Goal: Book appointment/travel/reservation

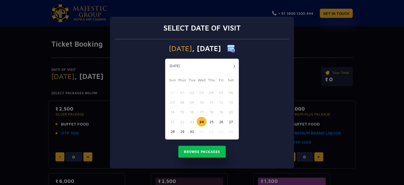
click at [233, 66] on button "button" at bounding box center [234, 66] width 7 height 7
click at [230, 100] on button "11" at bounding box center [231, 102] width 10 height 10
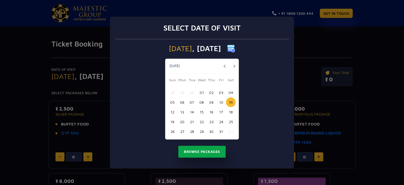
click at [212, 150] on button "Browse Packages" at bounding box center [202, 152] width 47 height 12
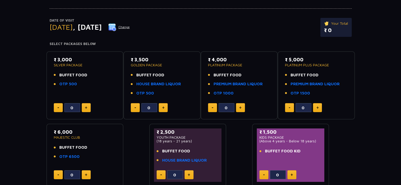
scroll to position [48, 0]
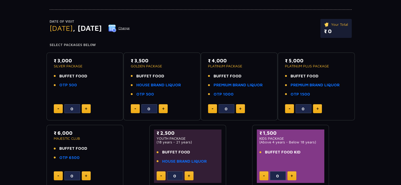
click at [90, 108] on button at bounding box center [86, 108] width 9 height 9
type input "4"
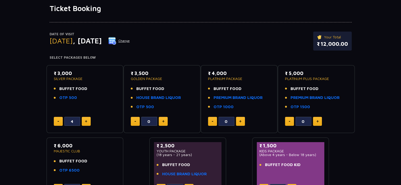
scroll to position [0, 0]
